Goal: Task Accomplishment & Management: Manage account settings

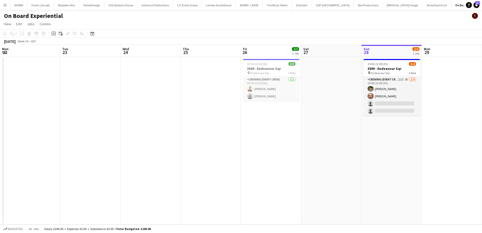
scroll to position [0, 173]
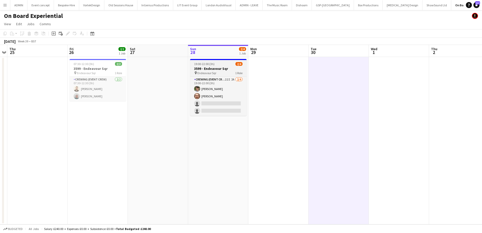
click at [209, 60] on app-job-card "19:00-22:00 (3h) 2/4 3599 - Endeavour Sqr pin Endeavour Sqr 1 Role Crewing (Eve…" at bounding box center [218, 87] width 56 height 57
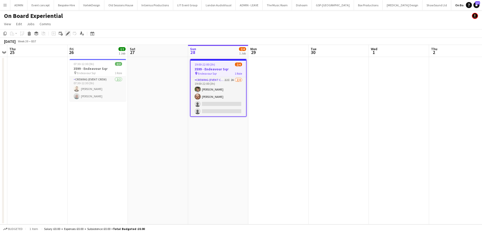
click at [66, 33] on icon "Edit" at bounding box center [68, 34] width 4 height 4
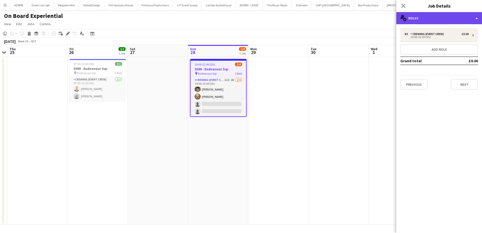
click at [449, 21] on div "multiple-users-add Roles" at bounding box center [439, 18] width 86 height 12
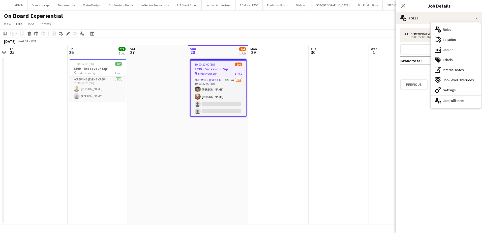
click at [324, 74] on app-date-cell at bounding box center [339, 140] width 60 height 167
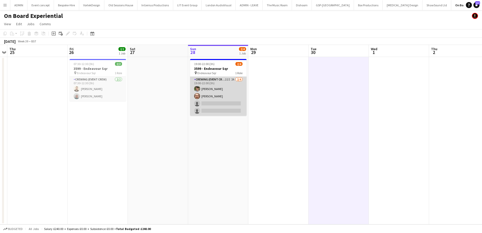
click at [228, 110] on app-card-role "Crewing (Event Crew) 22I 2A [DATE] 19:00-22:00 (3h) [PERSON_NAME] [PERSON_NAME]…" at bounding box center [218, 96] width 56 height 39
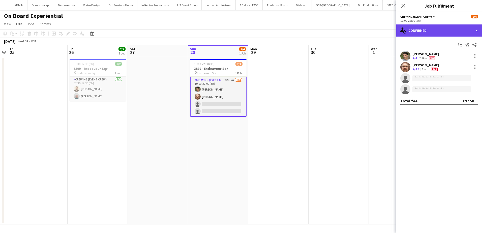
click at [442, 29] on div "single-neutral-actions-check-2 Confirmed" at bounding box center [439, 30] width 86 height 12
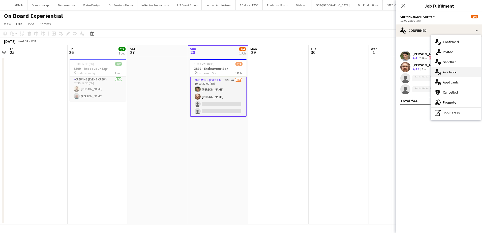
click at [458, 70] on div "single-neutral-actions-upload Available" at bounding box center [456, 72] width 50 height 10
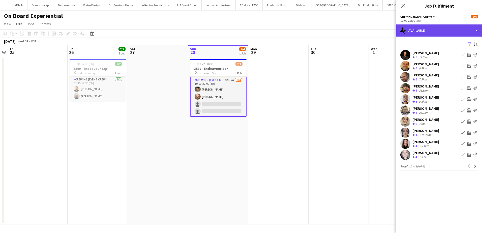
click at [434, 34] on div "single-neutral-actions-upload Available" at bounding box center [439, 30] width 86 height 12
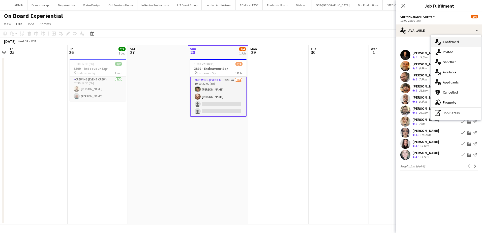
click at [454, 44] on span "Confirmed" at bounding box center [451, 42] width 16 height 5
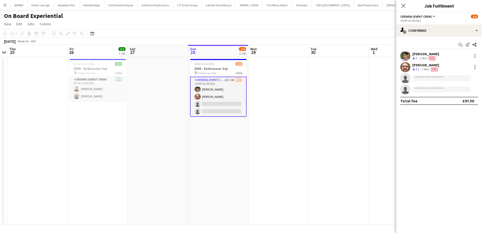
click at [434, 37] on div "Start chat Send notification Share [PERSON_NAME] Crew rating 4 2.3km Fee [PERSO…" at bounding box center [439, 73] width 86 height 72
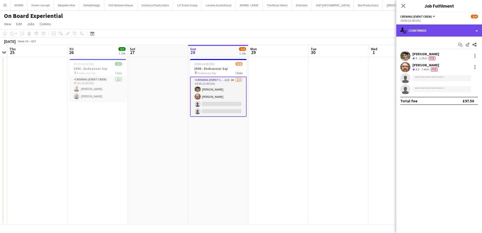
click at [440, 32] on div "single-neutral-actions-check-2 Confirmed" at bounding box center [439, 30] width 86 height 12
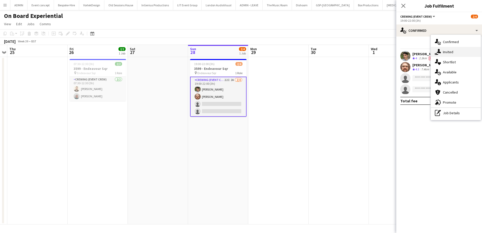
click at [457, 49] on div "single-neutral-actions-share-1 Invited" at bounding box center [456, 52] width 50 height 10
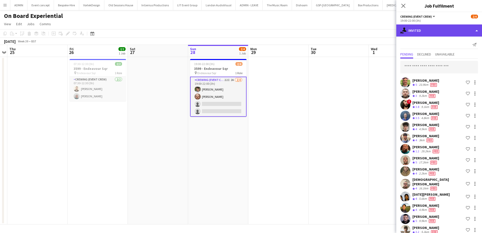
click at [434, 33] on div "single-neutral-actions-share-1 Invited" at bounding box center [439, 30] width 86 height 12
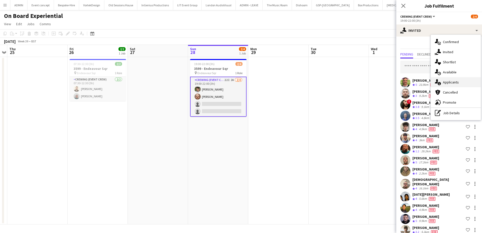
click at [454, 84] on span "Applicants" at bounding box center [451, 82] width 16 height 5
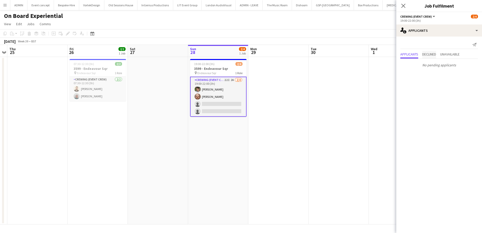
click at [434, 55] on span "Declined" at bounding box center [429, 54] width 14 height 4
click at [448, 44] on span "Unavailable" at bounding box center [449, 44] width 19 height 4
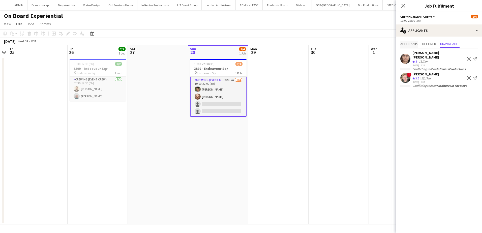
click at [415, 46] on span "Applicants" at bounding box center [409, 44] width 18 height 4
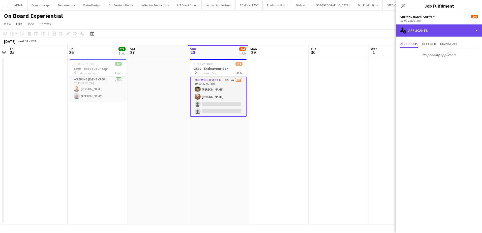
click at [430, 31] on div "single-neutral-actions-information Applicants" at bounding box center [439, 30] width 86 height 12
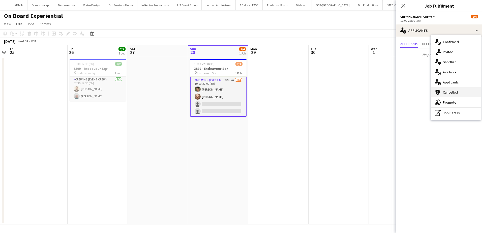
click at [452, 91] on span "Cancelled" at bounding box center [450, 92] width 15 height 5
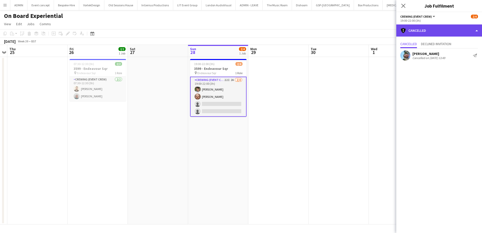
click at [439, 28] on div "cancellation Cancelled" at bounding box center [439, 30] width 86 height 12
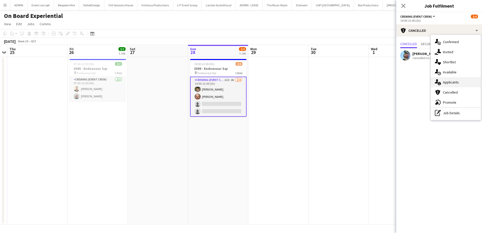
click at [457, 81] on span "Applicants" at bounding box center [451, 82] width 16 height 5
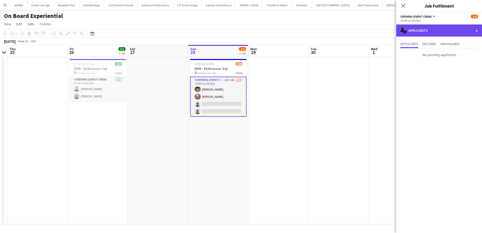
click at [445, 33] on div "single-neutral-actions-information Applicants" at bounding box center [439, 30] width 86 height 12
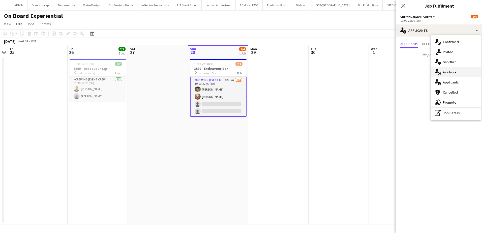
click at [455, 72] on span "Available" at bounding box center [450, 72] width 14 height 5
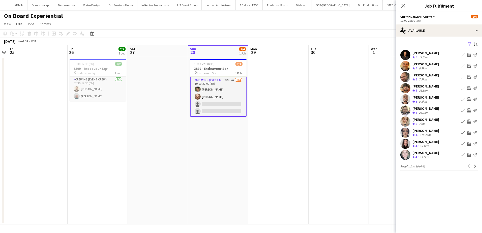
click at [468, 76] on app-icon "Invite crew" at bounding box center [469, 77] width 4 height 4
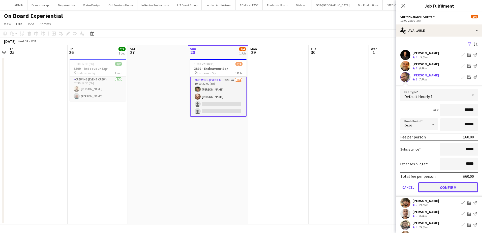
click at [440, 189] on button "Confirm" at bounding box center [448, 187] width 60 height 10
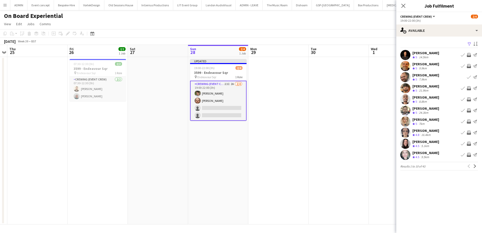
click at [469, 98] on app-icon "Invite crew" at bounding box center [469, 99] width 4 height 4
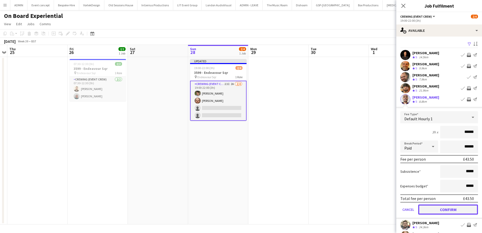
click at [443, 209] on button "Confirm" at bounding box center [448, 209] width 60 height 10
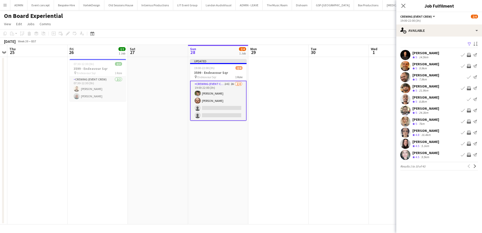
click at [468, 132] on app-icon "Invite crew" at bounding box center [469, 133] width 4 height 4
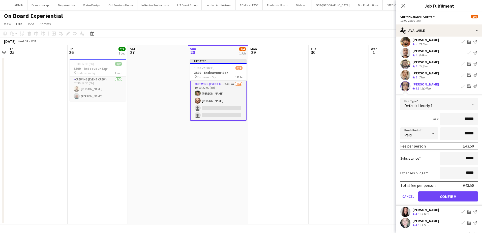
scroll to position [58, 0]
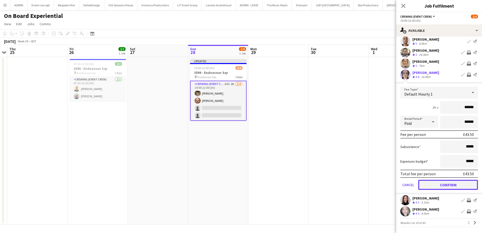
click at [445, 187] on button "Confirm" at bounding box center [448, 185] width 60 height 10
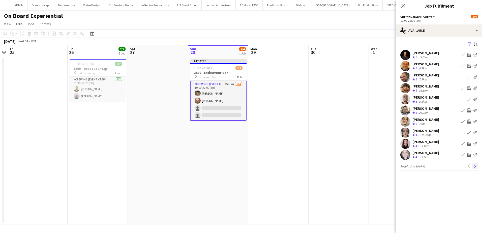
click at [474, 164] on app-icon "Next" at bounding box center [475, 166] width 4 height 4
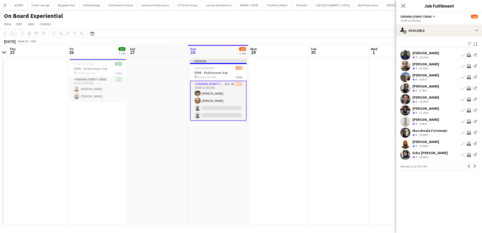
click at [469, 99] on app-icon "Invite crew" at bounding box center [469, 99] width 4 height 4
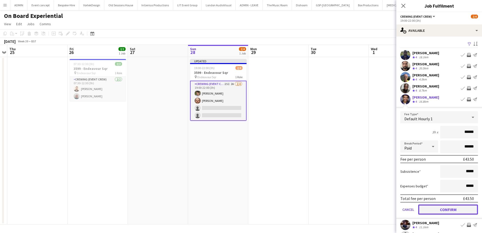
click at [454, 209] on button "Confirm" at bounding box center [448, 209] width 60 height 10
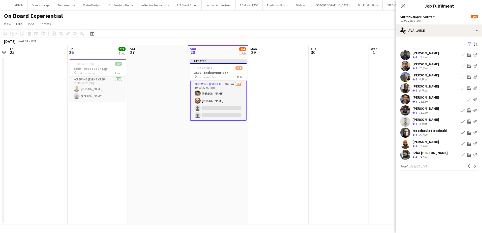
click at [468, 56] on app-icon "Invite crew" at bounding box center [469, 55] width 4 height 4
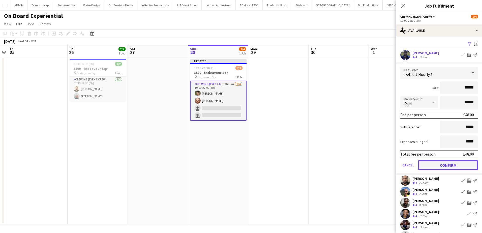
click at [458, 164] on button "Confirm" at bounding box center [448, 165] width 60 height 10
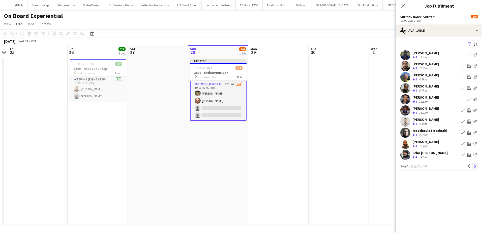
click at [474, 167] on app-icon "Next" at bounding box center [475, 166] width 4 height 4
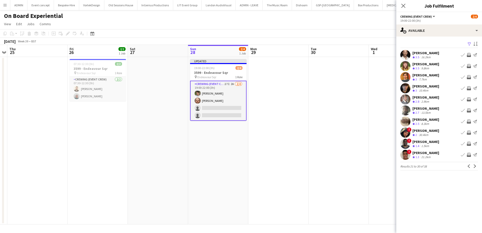
click at [469, 100] on app-icon "Invite crew" at bounding box center [469, 99] width 4 height 4
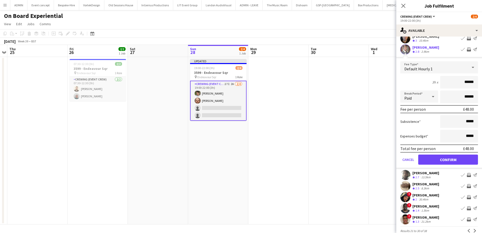
scroll to position [50, 0]
click at [457, 163] on button "Confirm" at bounding box center [448, 159] width 60 height 10
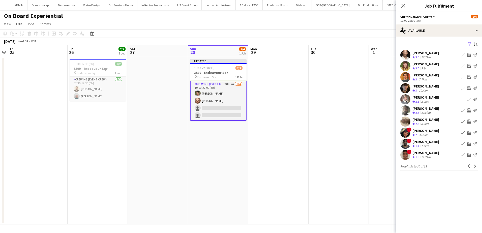
scroll to position [0, 0]
click at [475, 166] on app-icon "Next" at bounding box center [475, 166] width 4 height 4
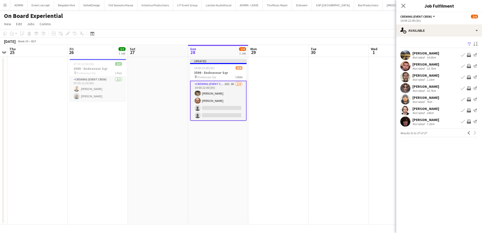
click at [470, 77] on app-icon "Invite crew" at bounding box center [469, 77] width 4 height 4
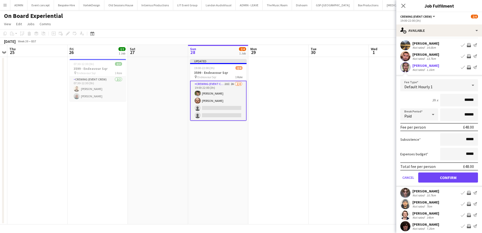
scroll to position [25, 0]
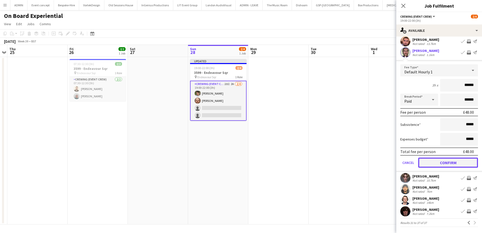
click at [446, 162] on button "Confirm" at bounding box center [448, 163] width 60 height 10
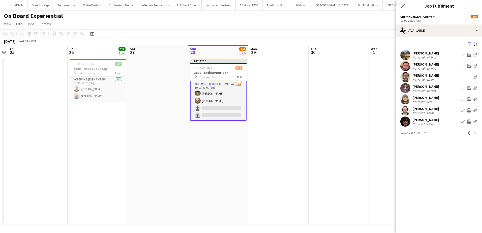
click at [336, 102] on app-date-cell at bounding box center [339, 140] width 60 height 167
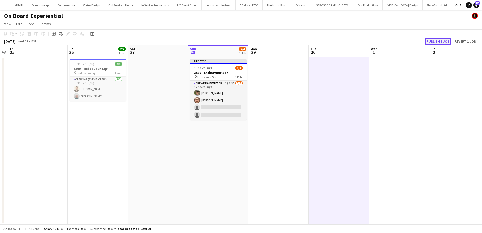
click at [431, 42] on button "Publish 1 job" at bounding box center [437, 41] width 27 height 7
